Goal: Check status

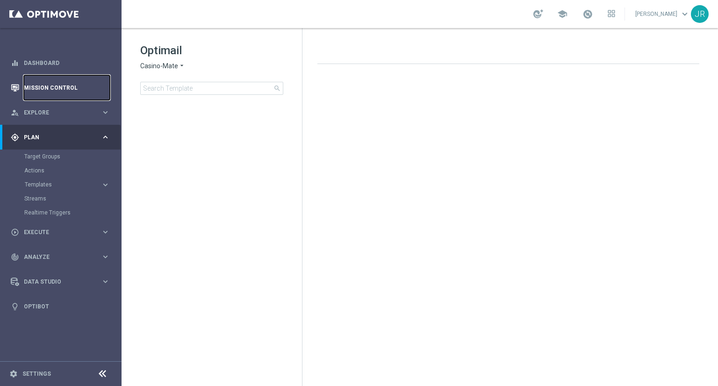
click at [44, 86] on link "Mission Control" at bounding box center [67, 87] width 86 height 25
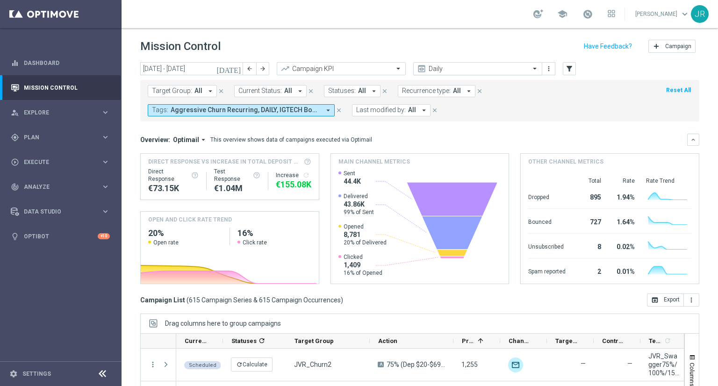
click at [516, 66] on input "text" at bounding box center [468, 69] width 100 height 8
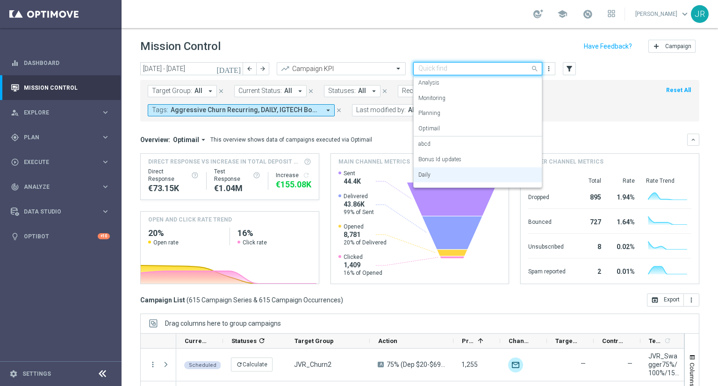
click at [530, 71] on span at bounding box center [536, 69] width 12 height 12
click at [431, 96] on label "Monitoring" at bounding box center [431, 98] width 27 height 8
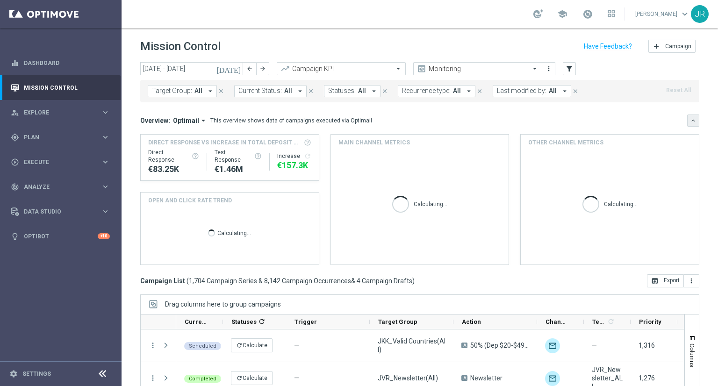
click at [687, 126] on button "keyboard_arrow_down" at bounding box center [693, 121] width 12 height 12
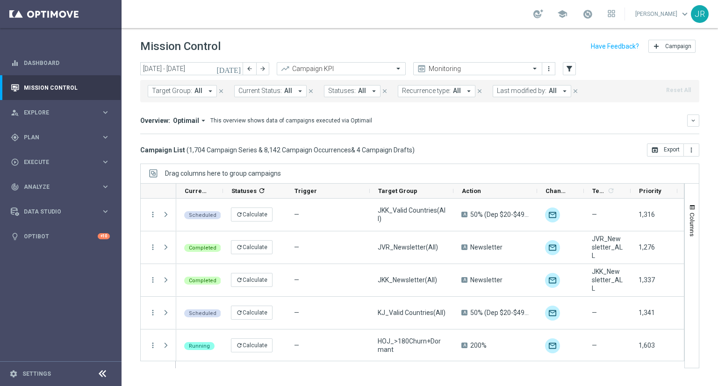
click at [234, 68] on icon "[DATE]" at bounding box center [228, 69] width 25 height 8
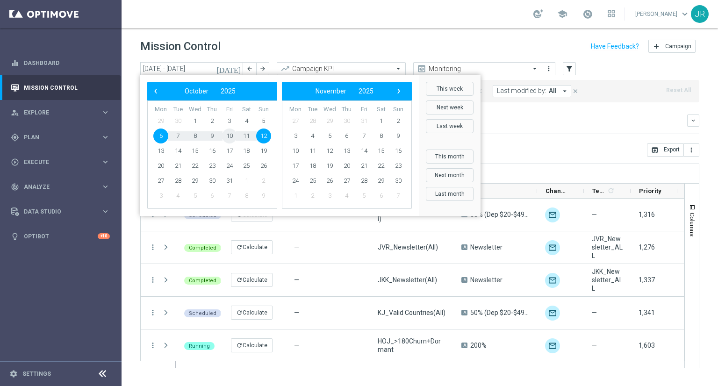
drag, startPoint x: 221, startPoint y: 134, endPoint x: 228, endPoint y: 135, distance: 7.1
click at [228, 135] on span "10" at bounding box center [229, 136] width 15 height 15
type input "[DATE] - [DATE]"
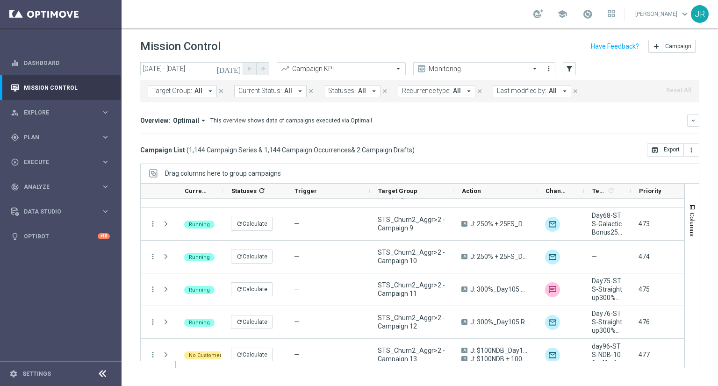
scroll to position [1963, 0]
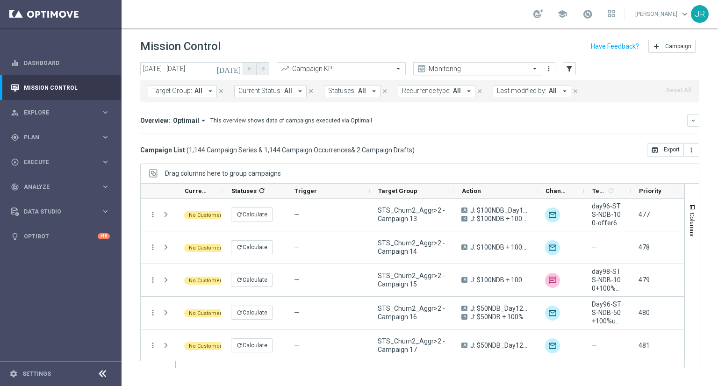
click at [434, 72] on input "text" at bounding box center [468, 69] width 100 height 8
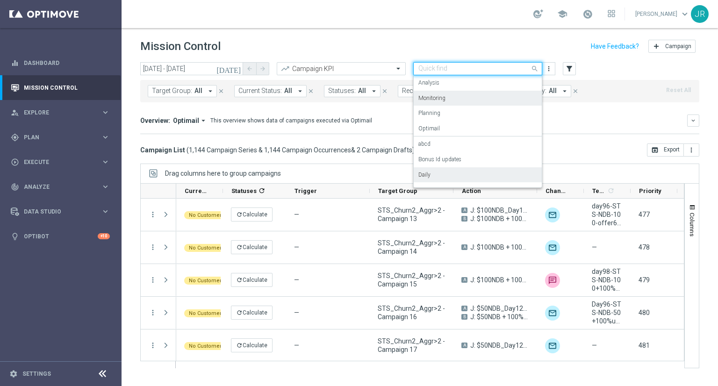
click at [430, 171] on div "Daily" at bounding box center [477, 174] width 119 height 15
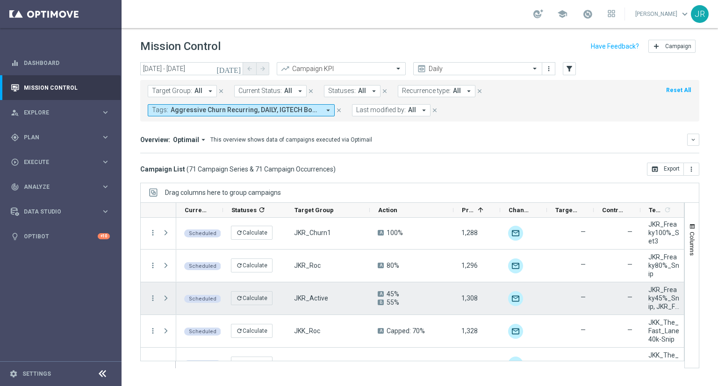
scroll to position [140, 0]
